Goal: Find specific page/section

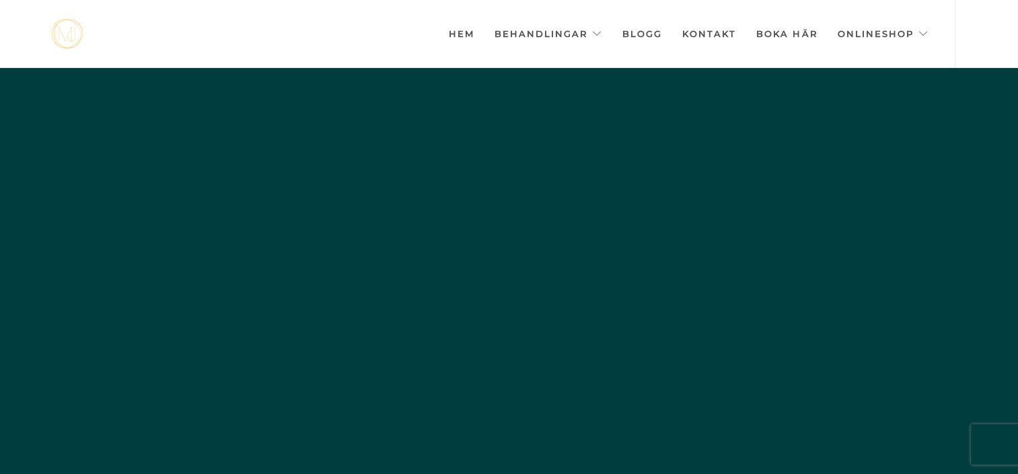
scroll to position [0, -6729]
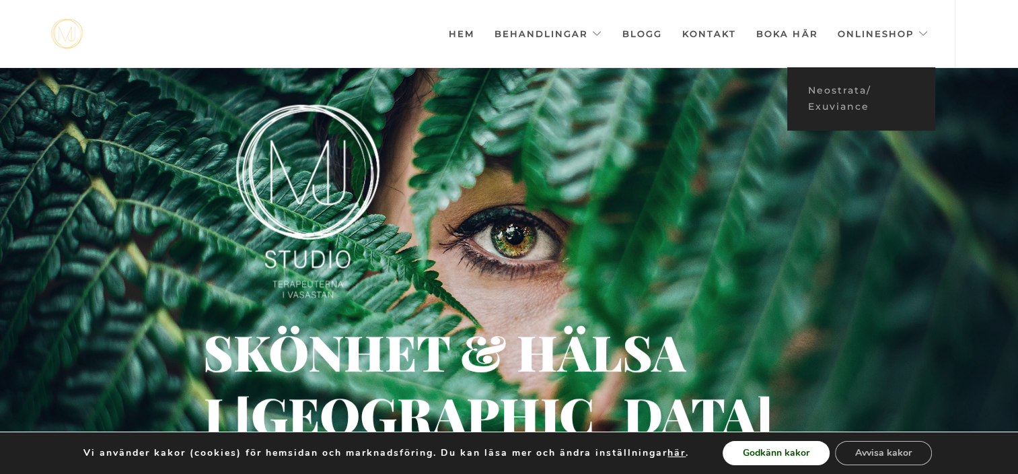
click at [777, 454] on button "Godkänn kakor" at bounding box center [776, 453] width 107 height 24
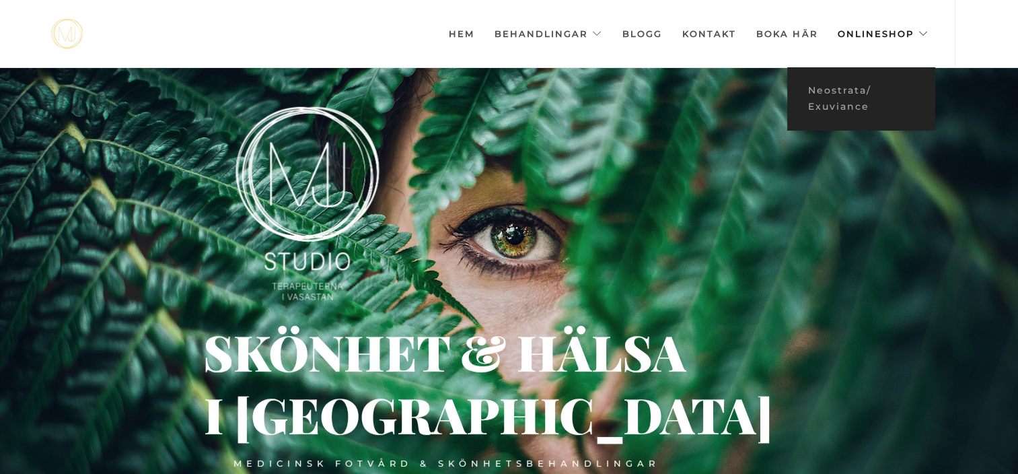
click at [877, 32] on link "Onlineshop" at bounding box center [882, 33] width 91 height 67
click at [837, 89] on link "Neostrata/ Exuviance" at bounding box center [861, 98] width 148 height 41
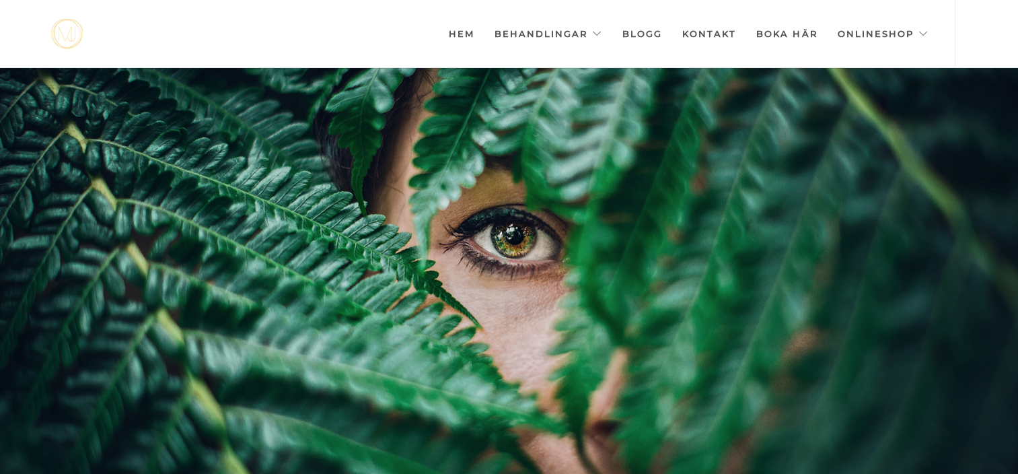
scroll to position [0, -6729]
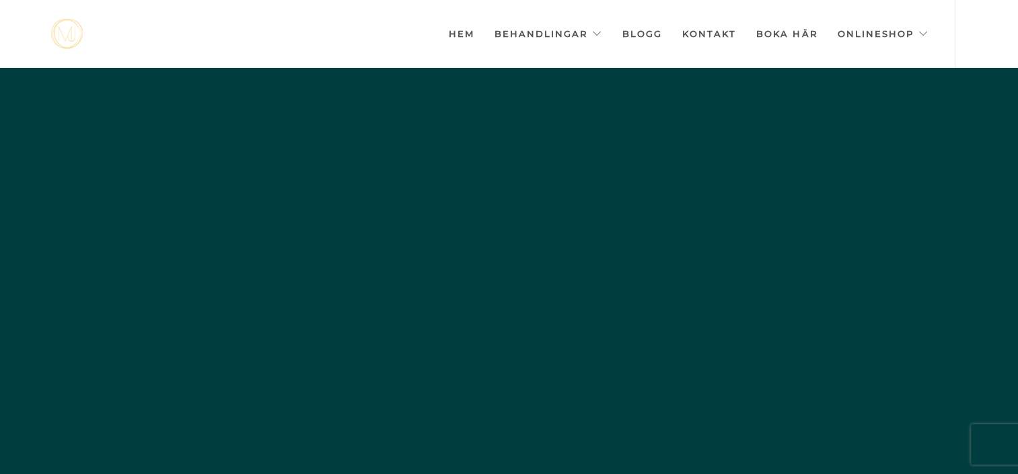
scroll to position [0, -6729]
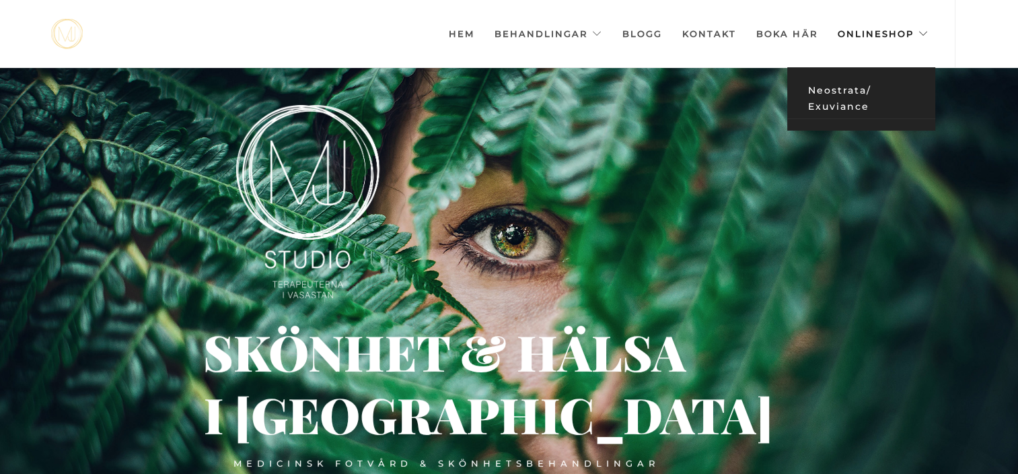
click at [836, 89] on link "Neostrata/ Exuviance" at bounding box center [861, 98] width 148 height 41
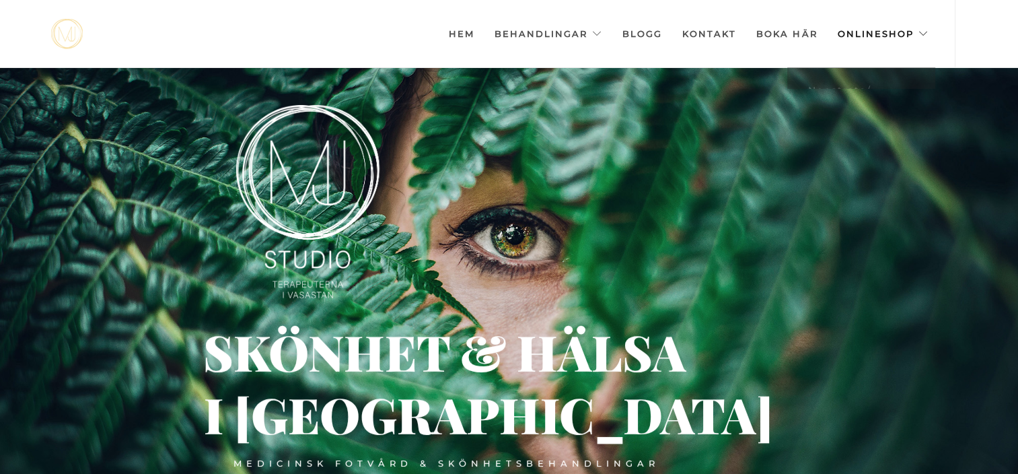
click at [867, 33] on link "Onlineshop" at bounding box center [882, 33] width 91 height 67
